Goal: Check status: Check status

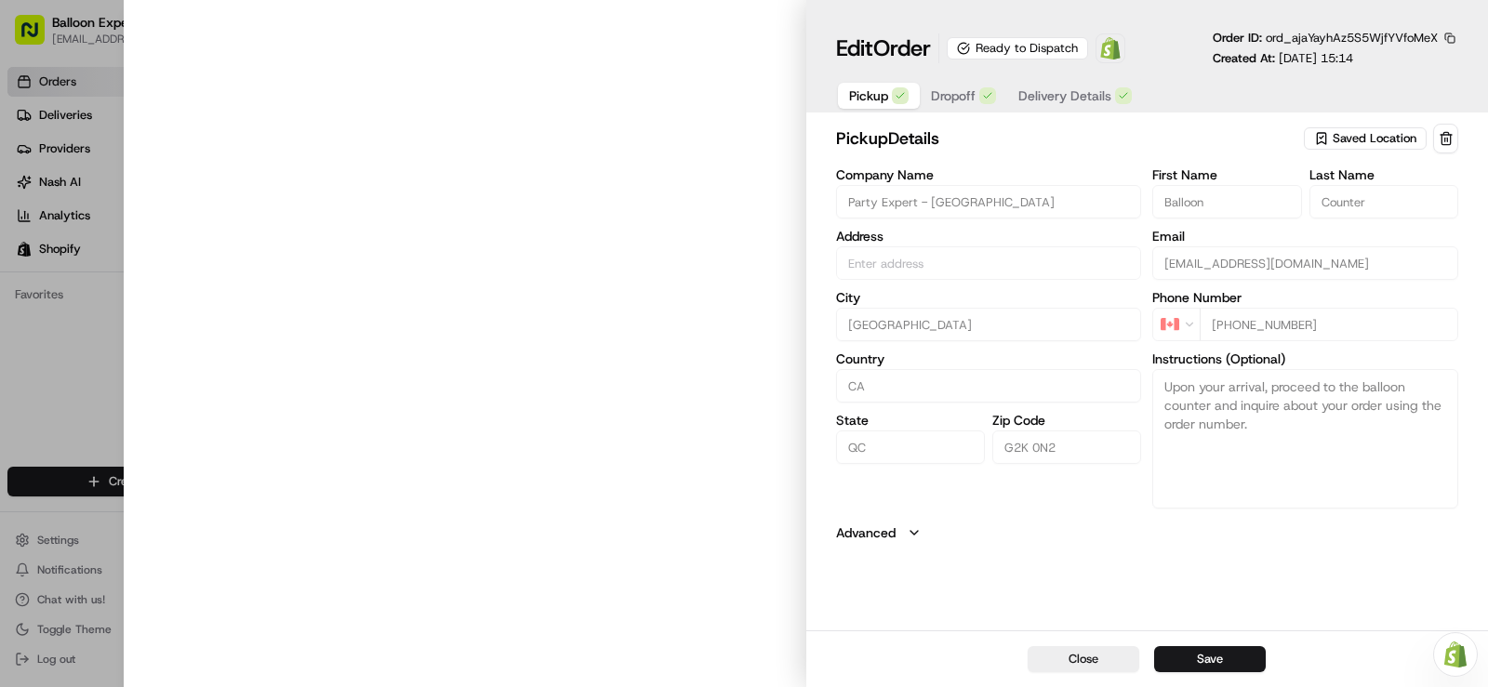
type input "[STREET_ADDRESS][PERSON_NAME]"
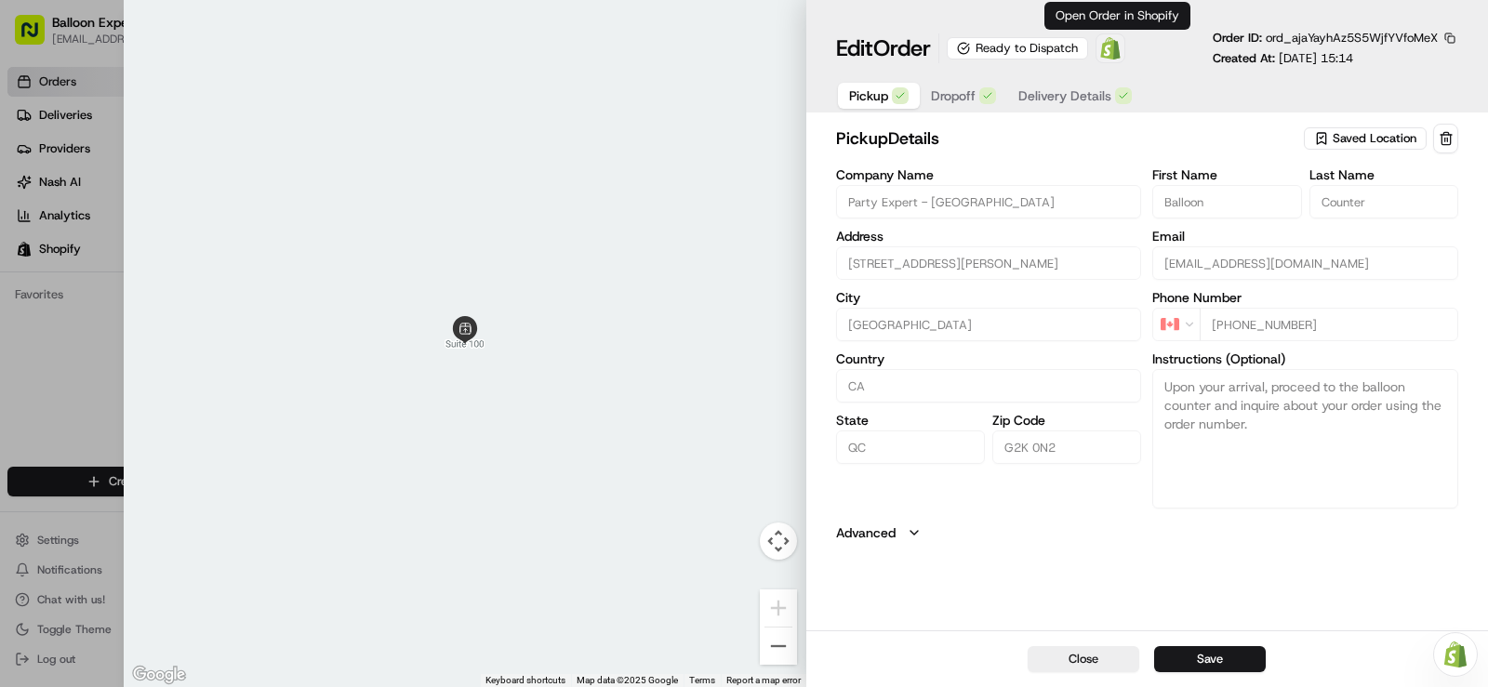
click at [1118, 49] on img at bounding box center [1111, 48] width 22 height 22
click at [1120, 55] on img at bounding box center [1111, 48] width 22 height 22
